Goal: Information Seeking & Learning: Learn about a topic

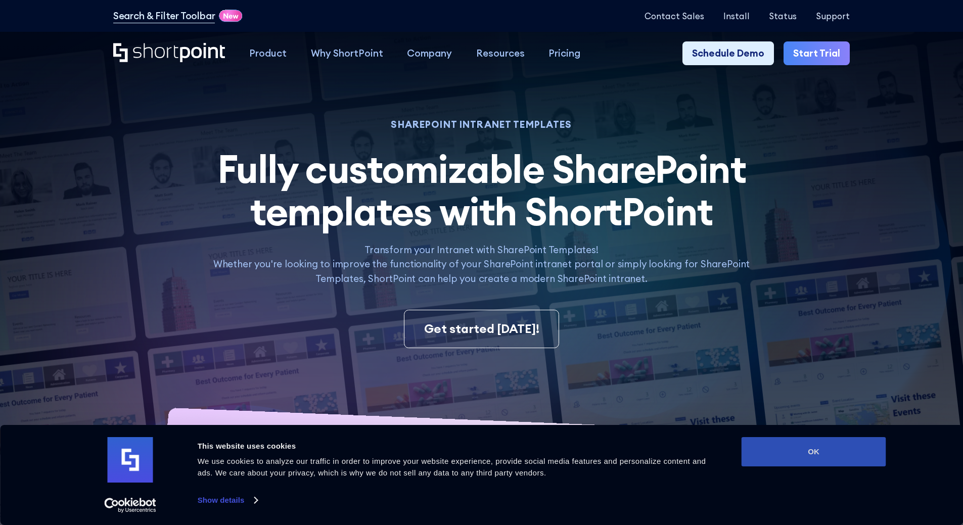
click at [809, 445] on button "OK" at bounding box center [813, 451] width 145 height 29
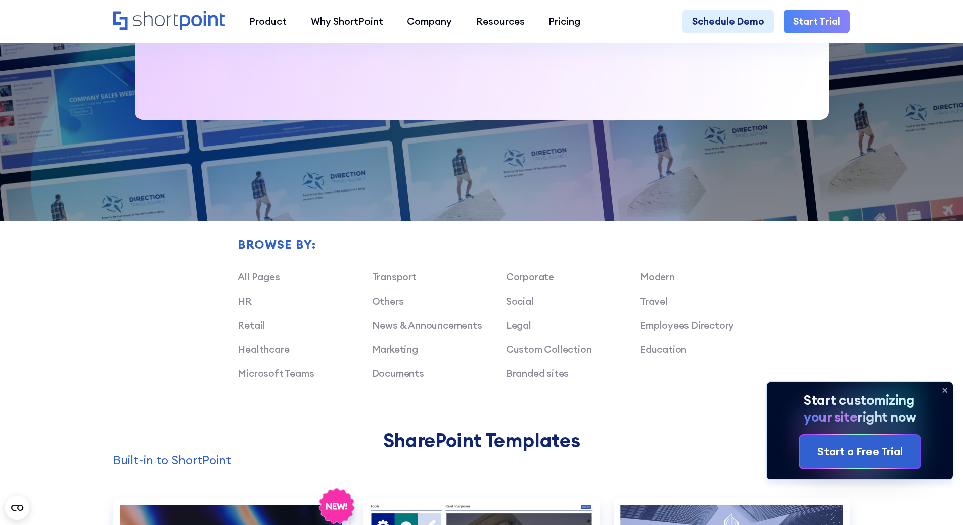
scroll to position [708, 0]
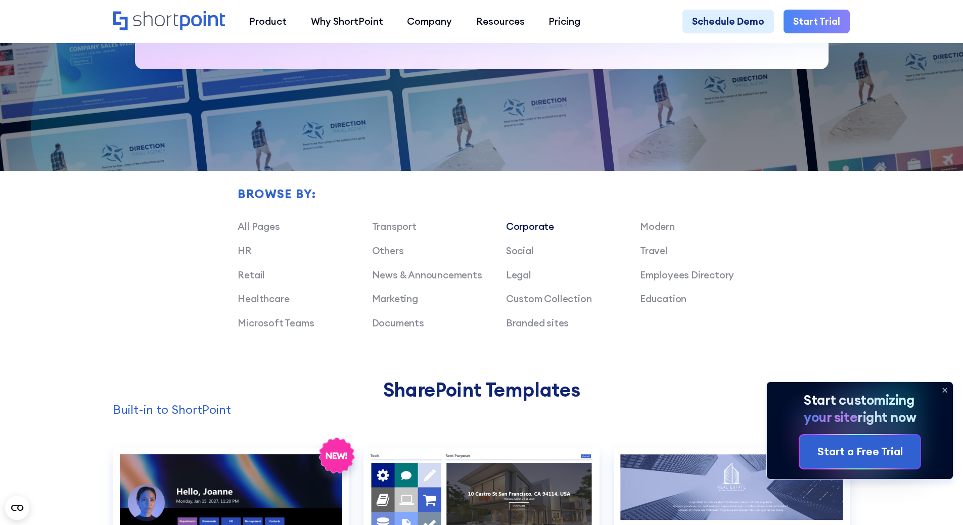
click at [526, 231] on link "Corporate" at bounding box center [530, 226] width 48 height 12
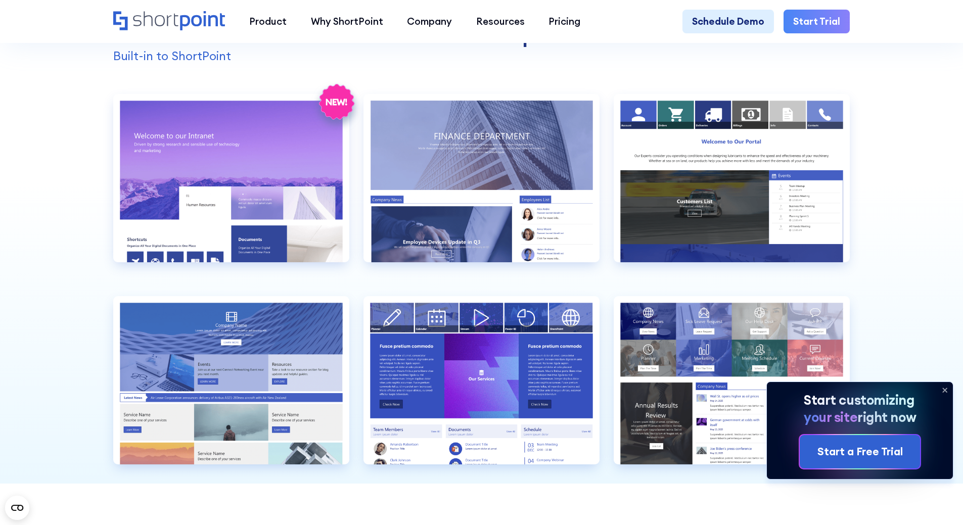
scroll to position [1112, 0]
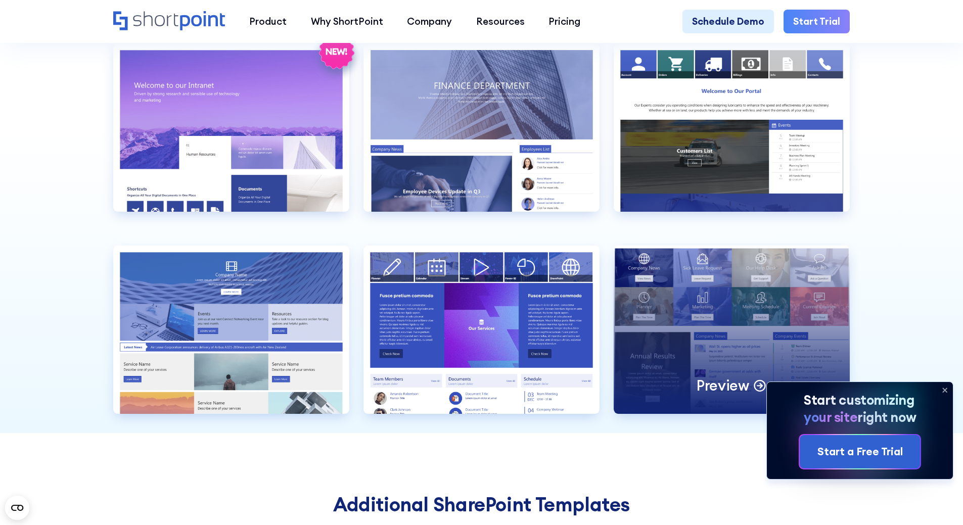
click at [724, 314] on div "Preview" at bounding box center [732, 330] width 236 height 168
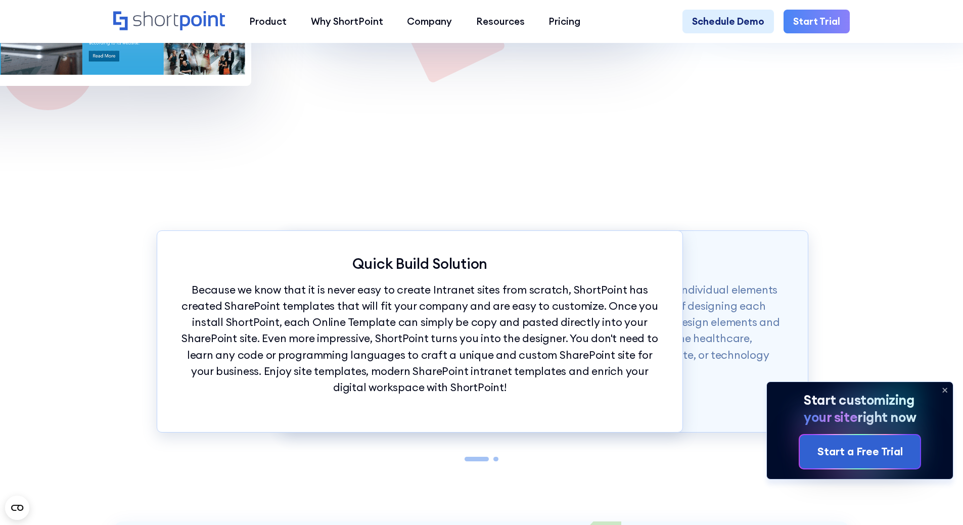
scroll to position [2628, 0]
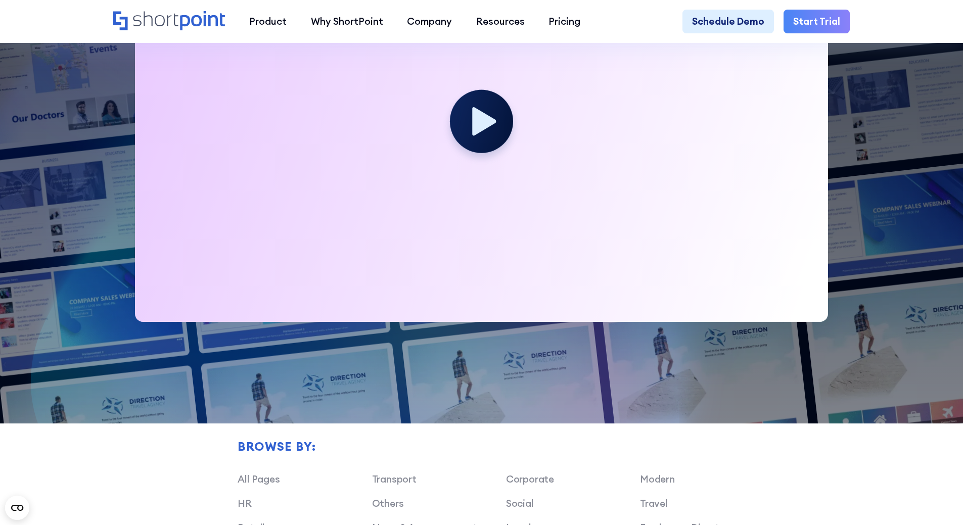
scroll to position [708, 0]
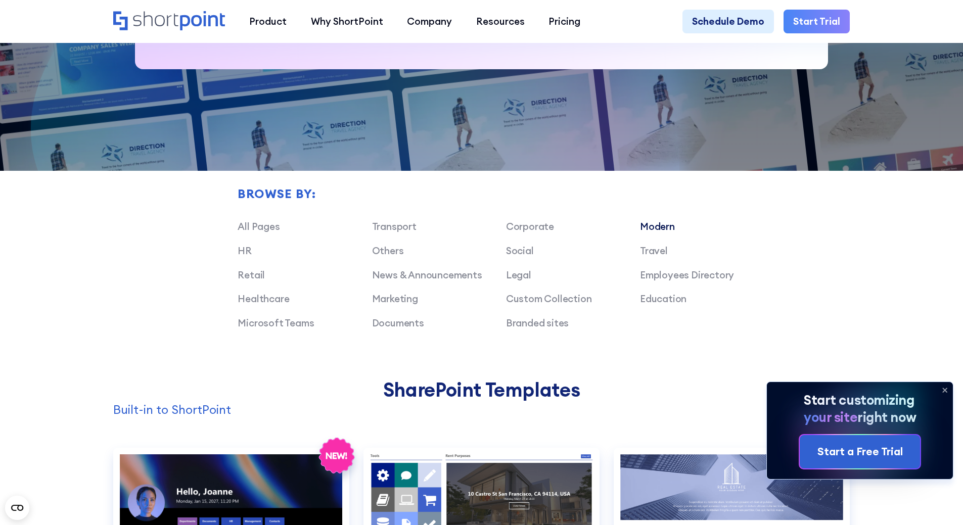
click at [656, 232] on link "Modern" at bounding box center [657, 226] width 35 height 12
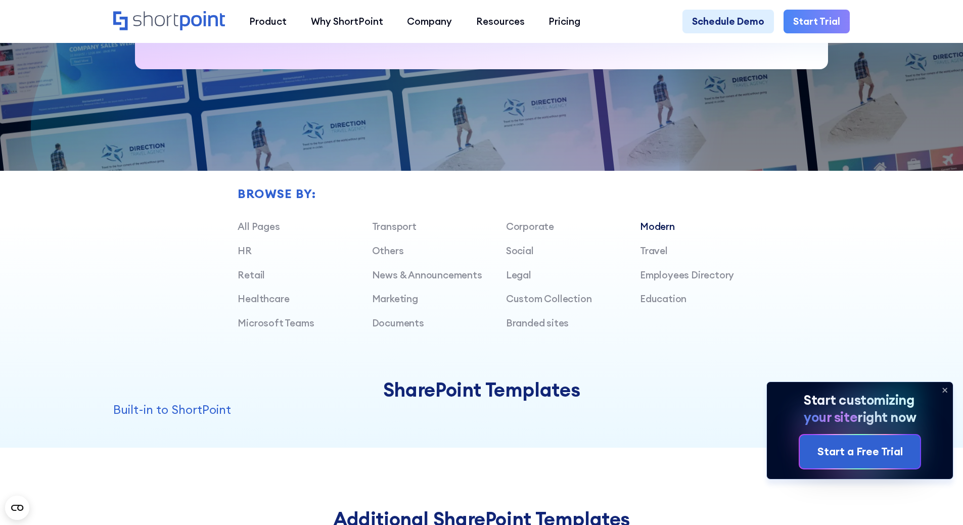
click at [661, 226] on div "Modern" at bounding box center [707, 226] width 134 height 15
click at [655, 229] on link "Modern" at bounding box center [657, 226] width 35 height 12
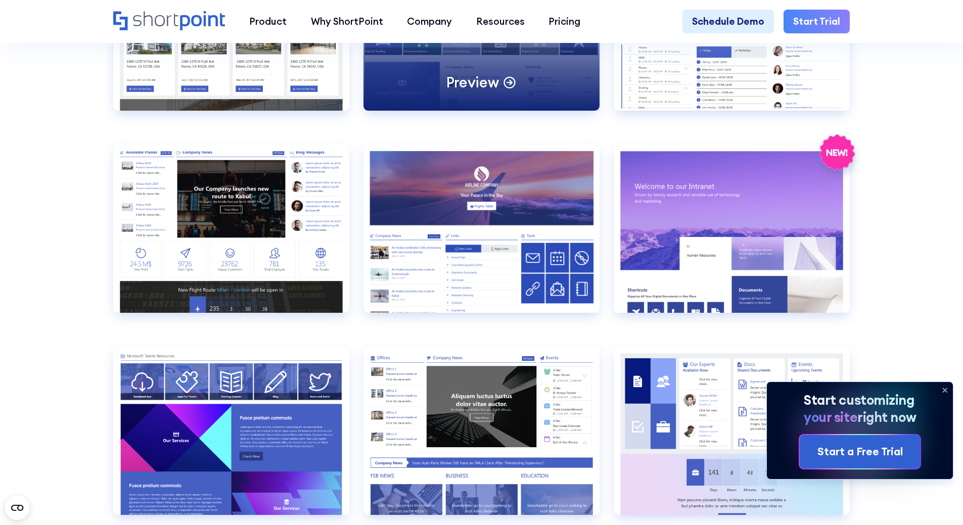
scroll to position [1516, 0]
